Goal: Obtain resource: Obtain resource

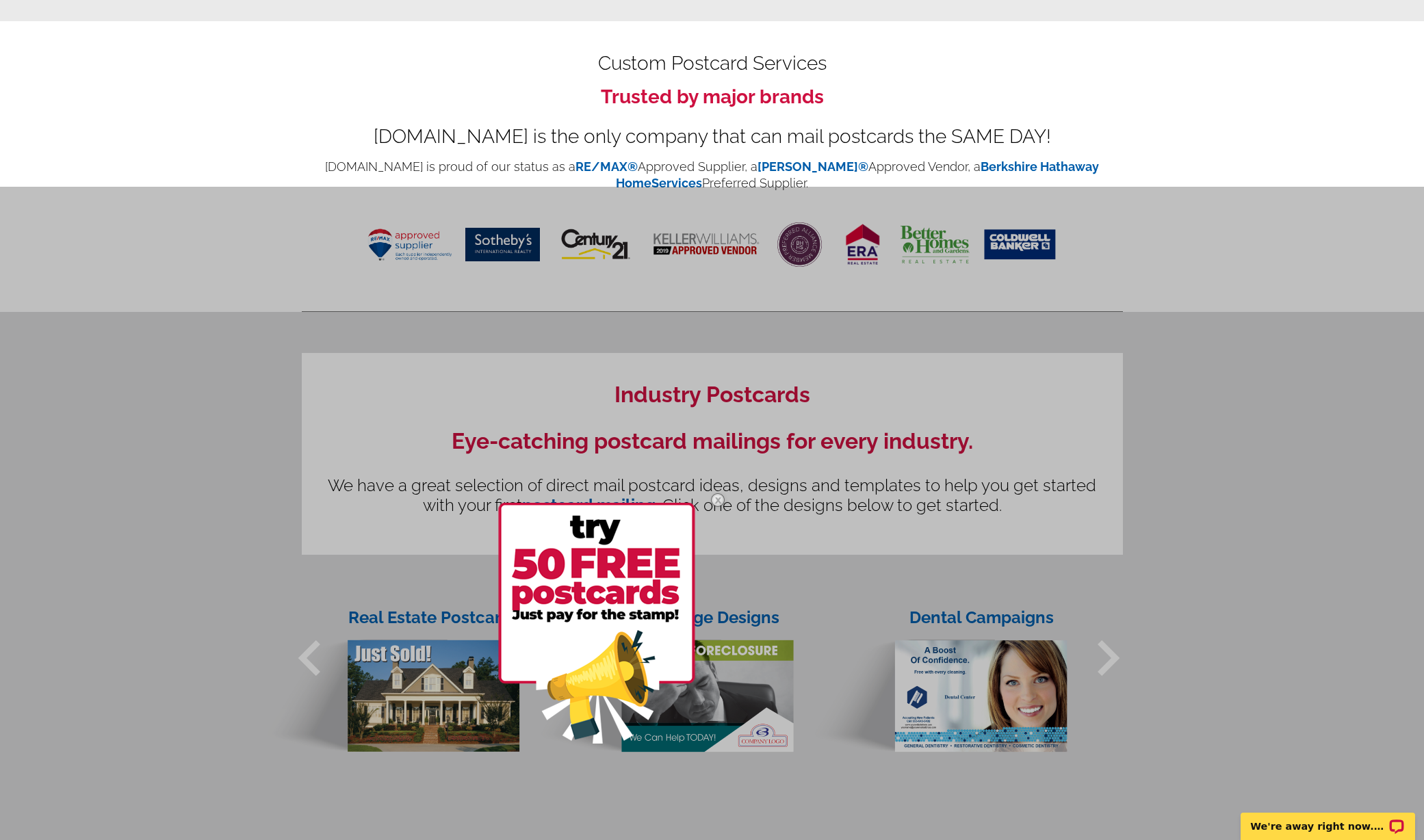
scroll to position [651, 0]
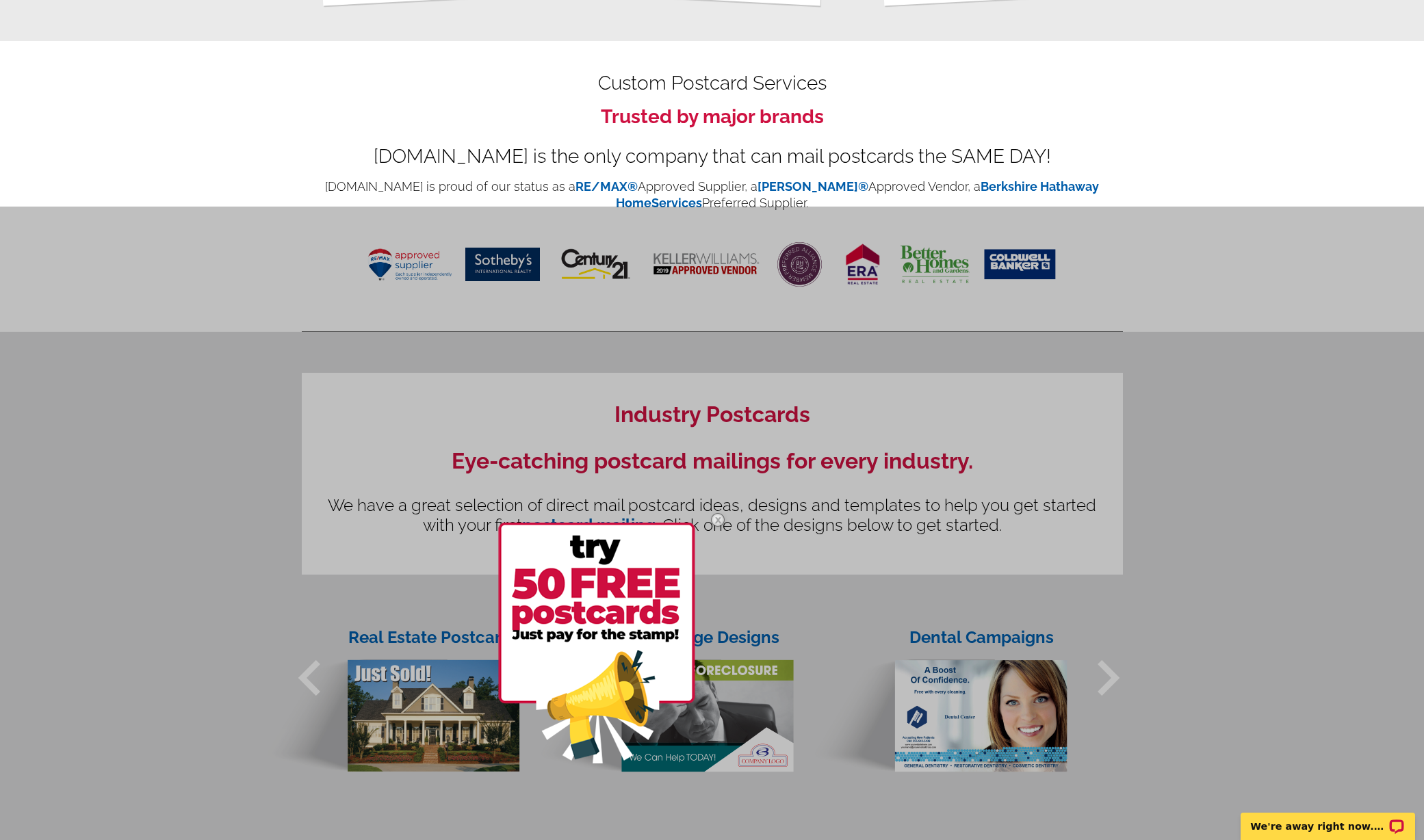
click at [816, 613] on div at bounding box center [712, 626] width 1424 height 840
click at [716, 516] on img at bounding box center [717, 520] width 40 height 40
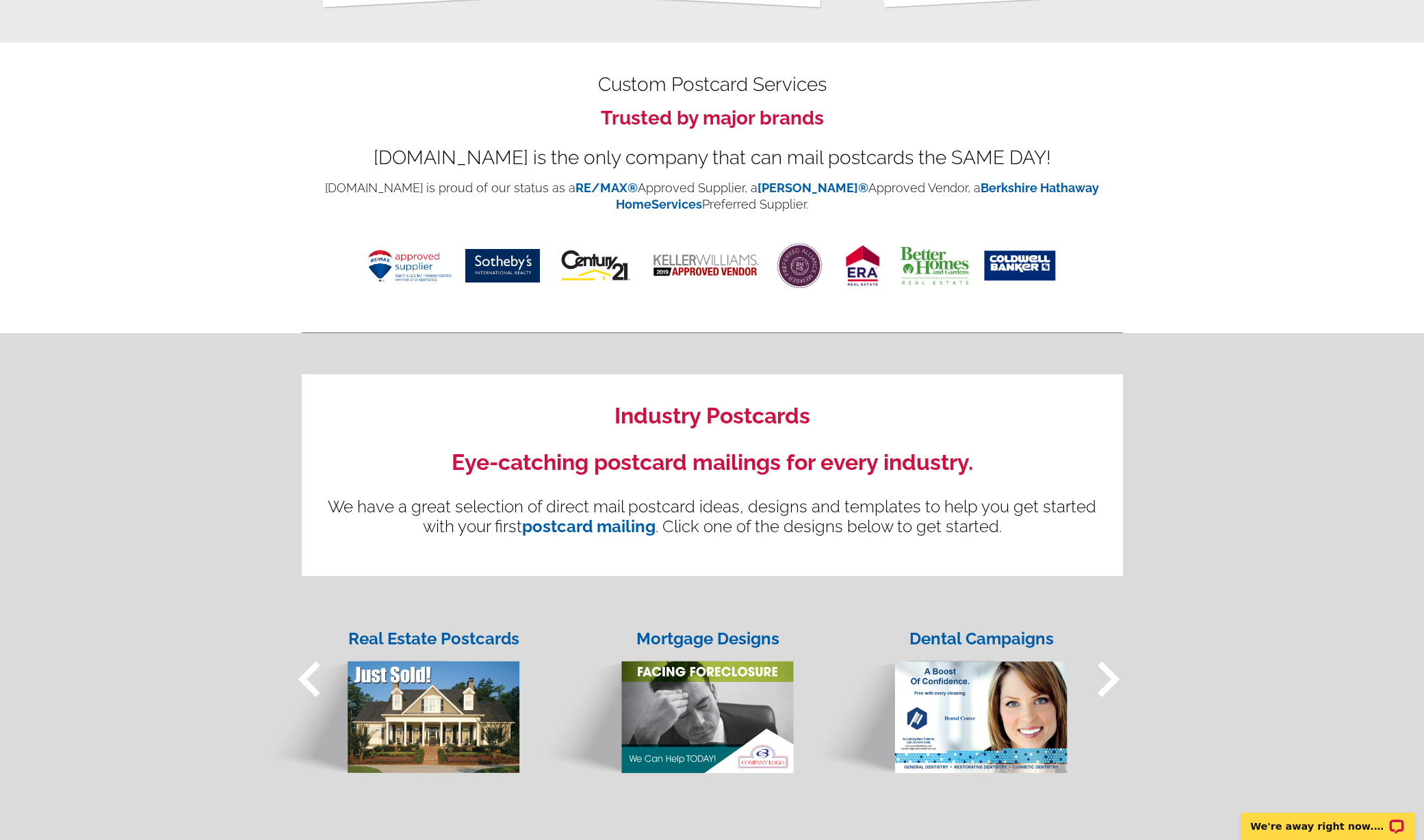
scroll to position [648, 0]
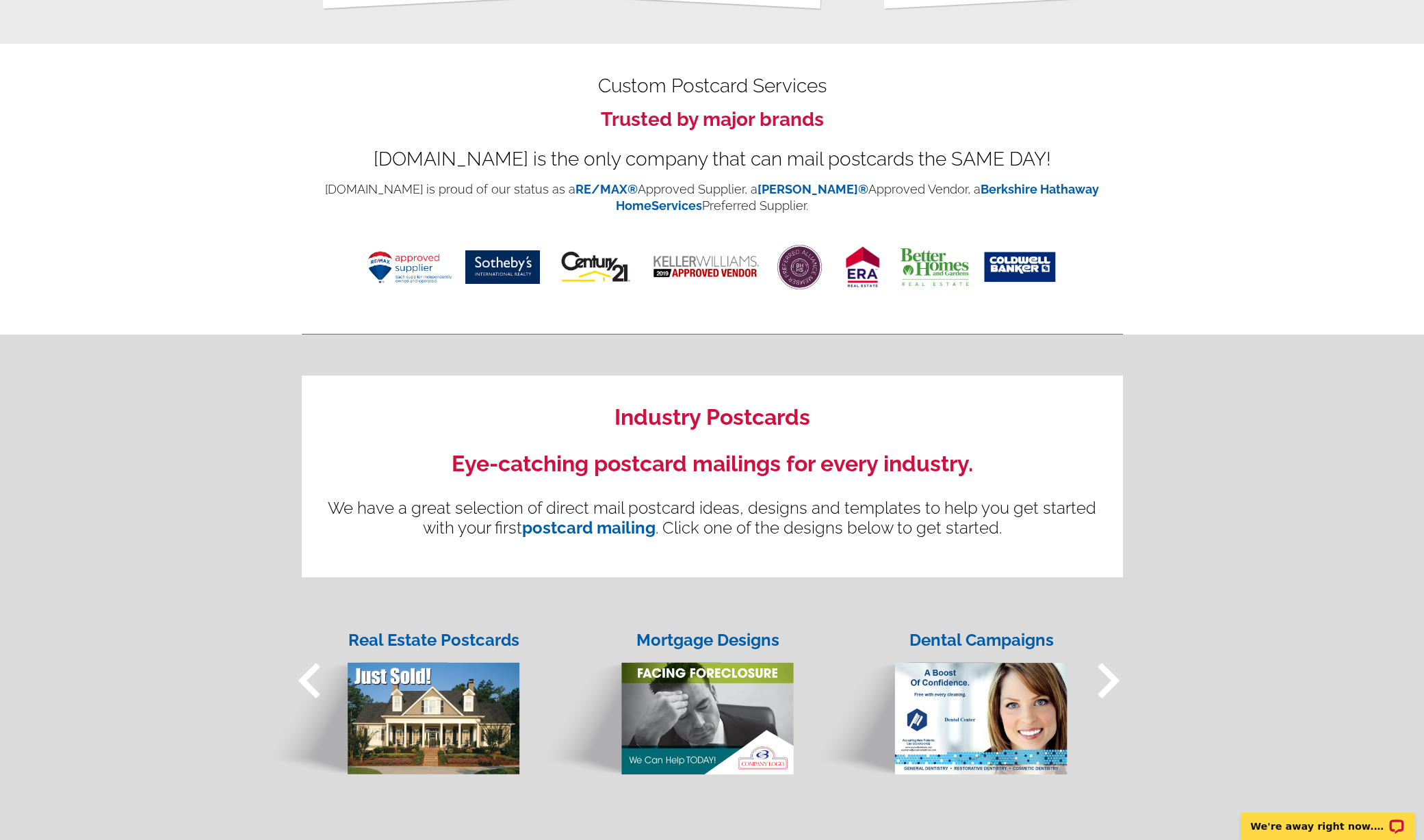
click at [704, 685] on img at bounding box center [664, 706] width 261 height 141
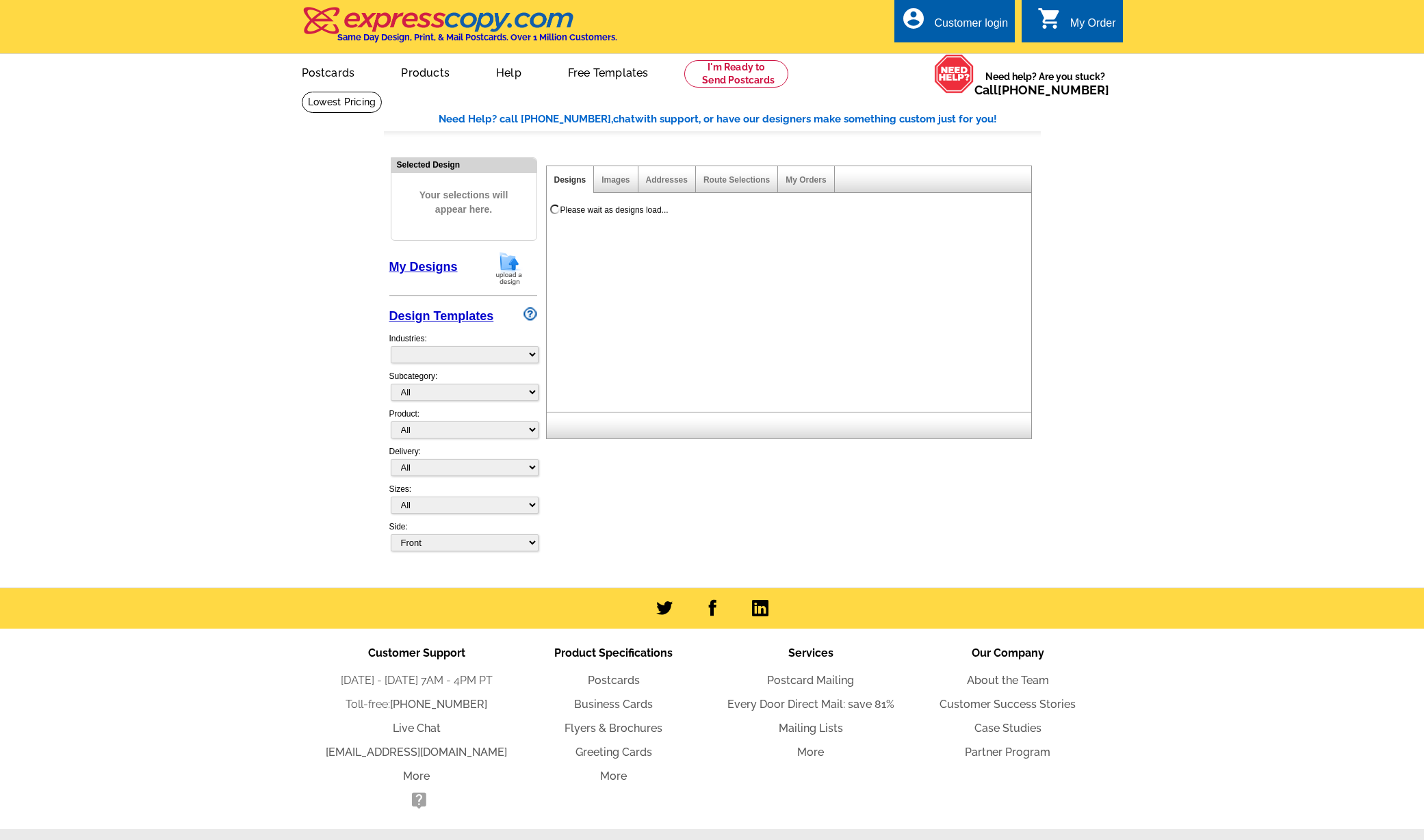
select select "774"
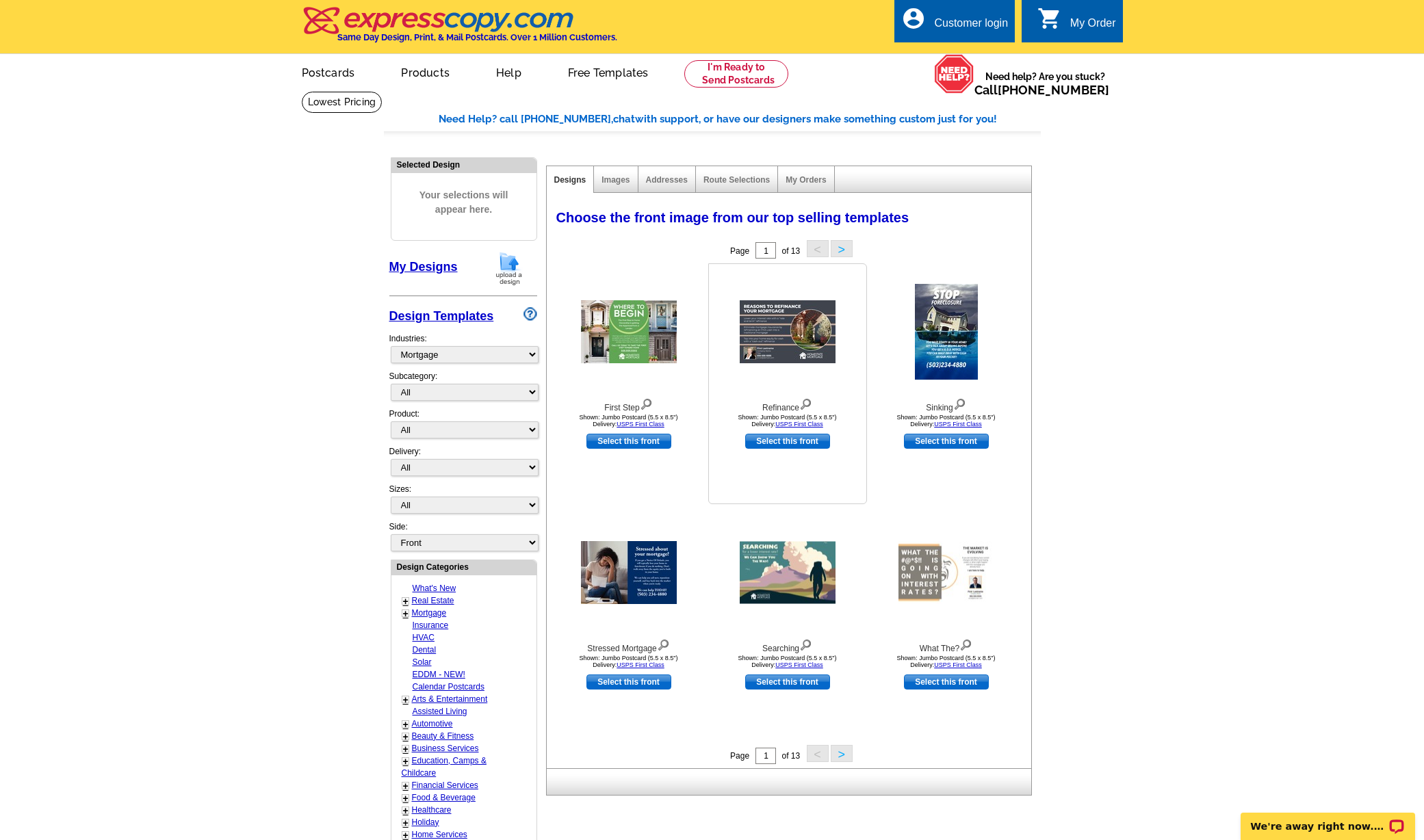
click at [797, 324] on img at bounding box center [788, 332] width 96 height 63
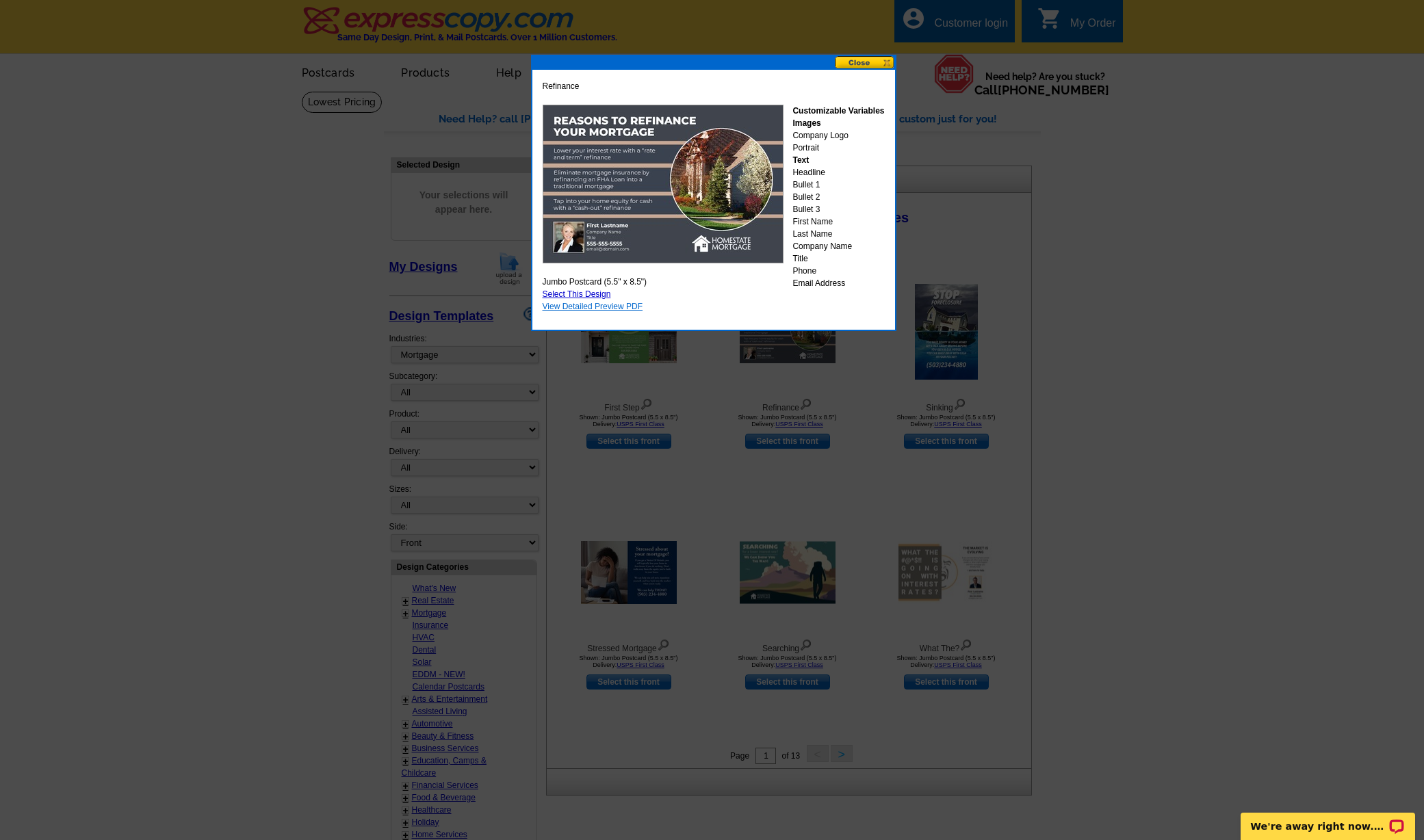
click at [586, 304] on link "View Detailed Preview PDF" at bounding box center [593, 307] width 100 height 10
